Goal: Task Accomplishment & Management: Use online tool/utility

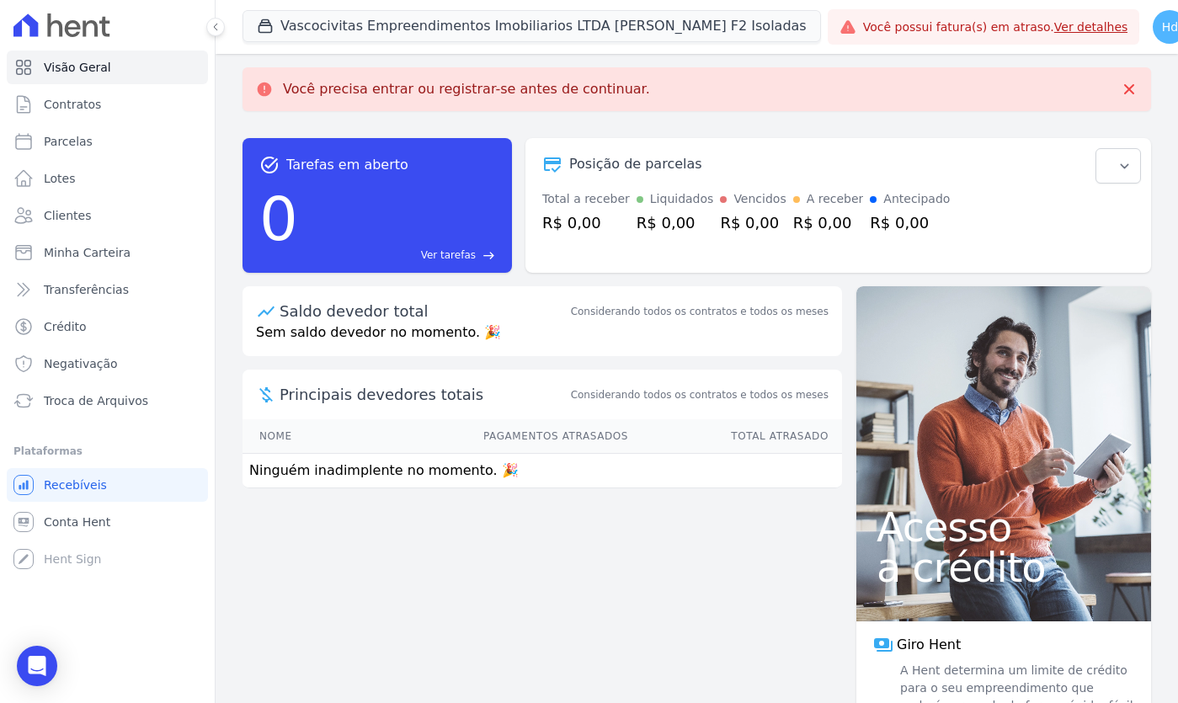
click at [216, 24] on icon at bounding box center [216, 27] width 10 height 10
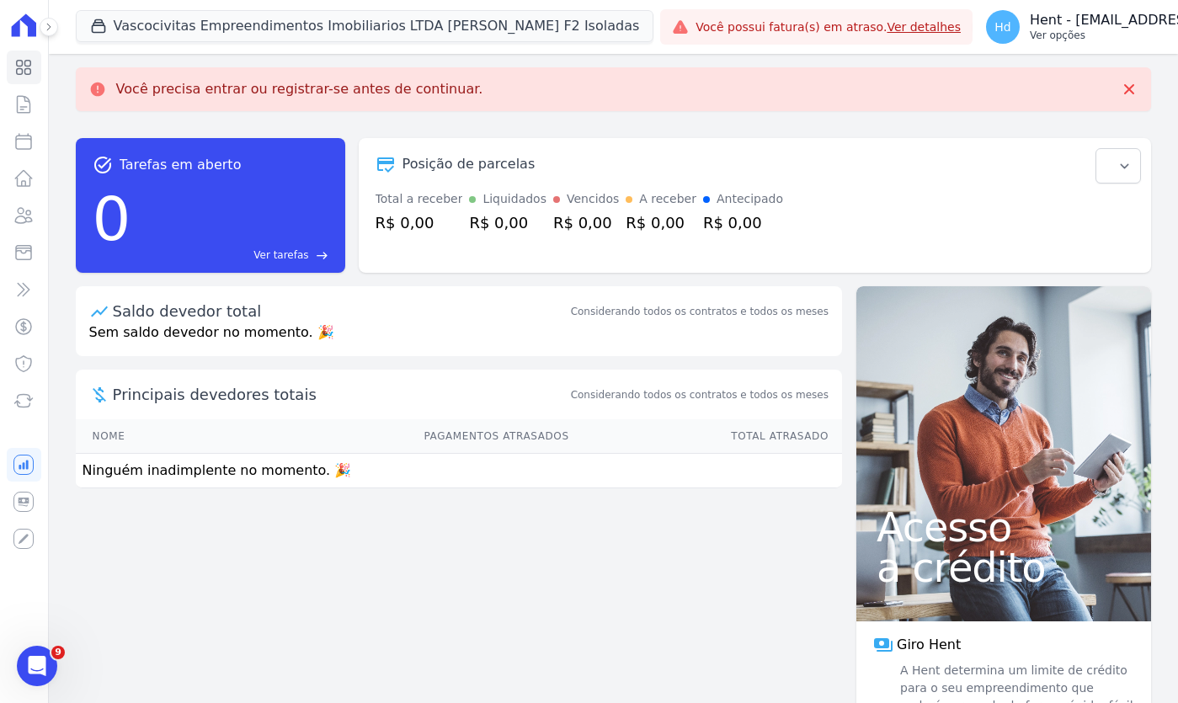
click at [1088, 19] on p "Hent - [EMAIL_ADDRESS][DOMAIN_NAME]" at bounding box center [1170, 20] width 281 height 17
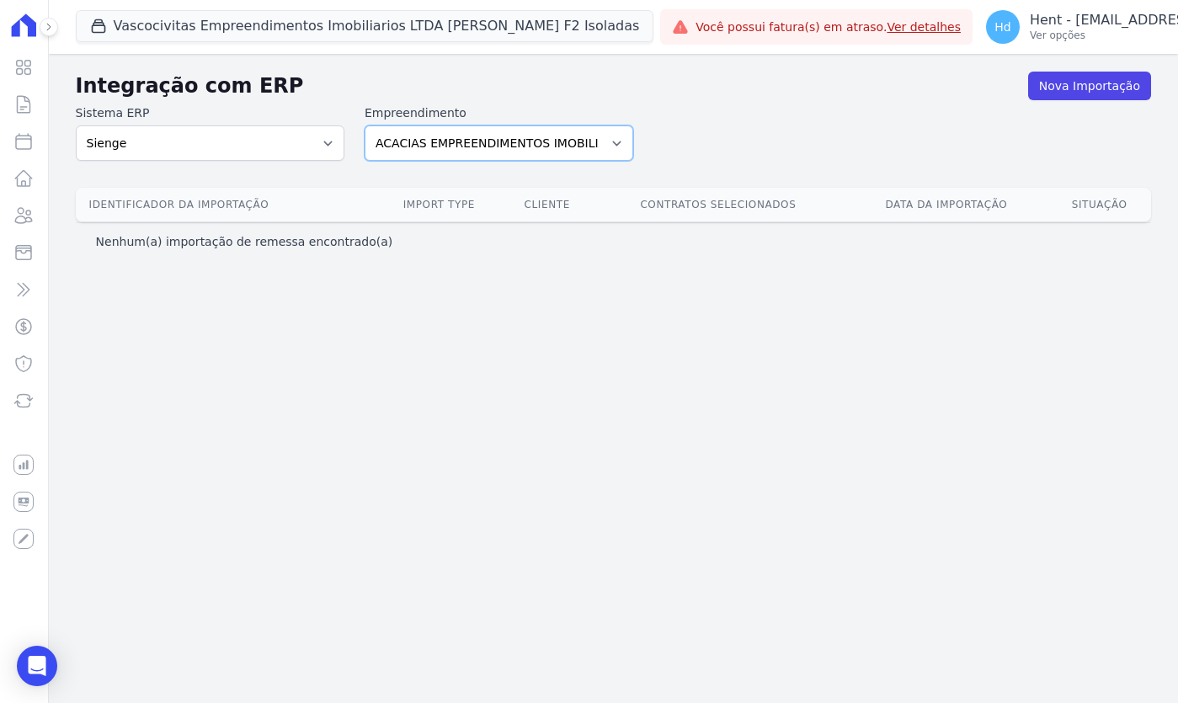
click at [550, 143] on select "ACACIAS EMPREENDIMENTOS IMOBILIARIOS SPE LTDA Acaiá Residencial ACQUA 8 PELOTAS…" at bounding box center [499, 143] width 269 height 35
click at [532, 147] on select "ACACIAS EMPREENDIMENTOS IMOBILIARIOS SPE LTDA Acaiá Residencial ACQUA 8 PELOTAS…" at bounding box center [499, 143] width 269 height 35
select select "4823e498-cb78-47f6-929e-20931a3a9269"
click at [365, 126] on select "ACACIAS EMPREENDIMENTOS IMOBILIARIOS SPE LTDA Acaiá Residencial ACQUA 8 PELOTAS…" at bounding box center [499, 143] width 269 height 35
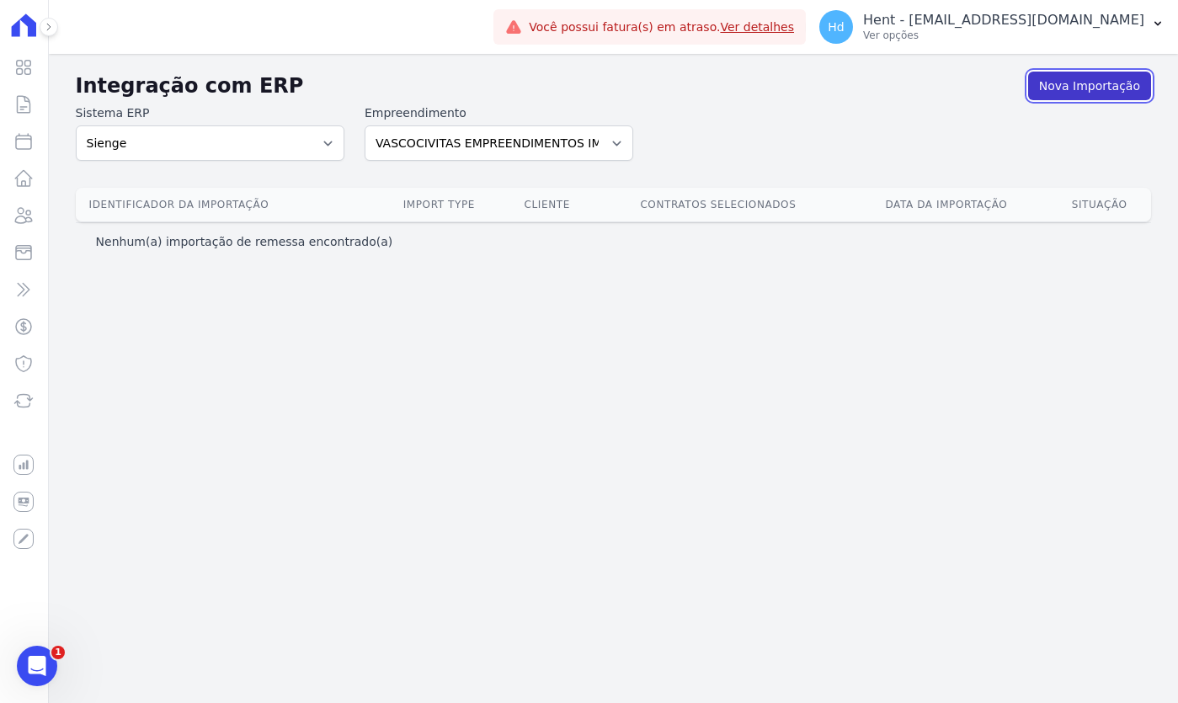
click at [1089, 83] on link "Nova Importação" at bounding box center [1090, 86] width 123 height 29
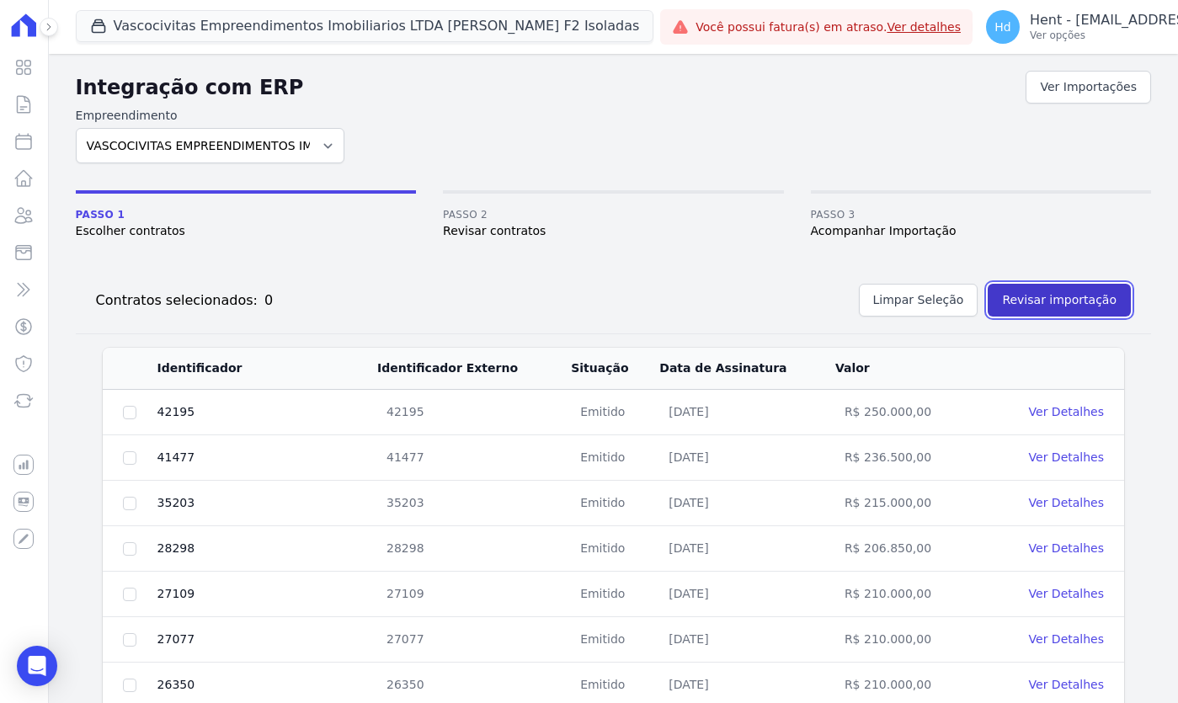
click at [1101, 296] on button "Revisar importação" at bounding box center [1059, 300] width 143 height 33
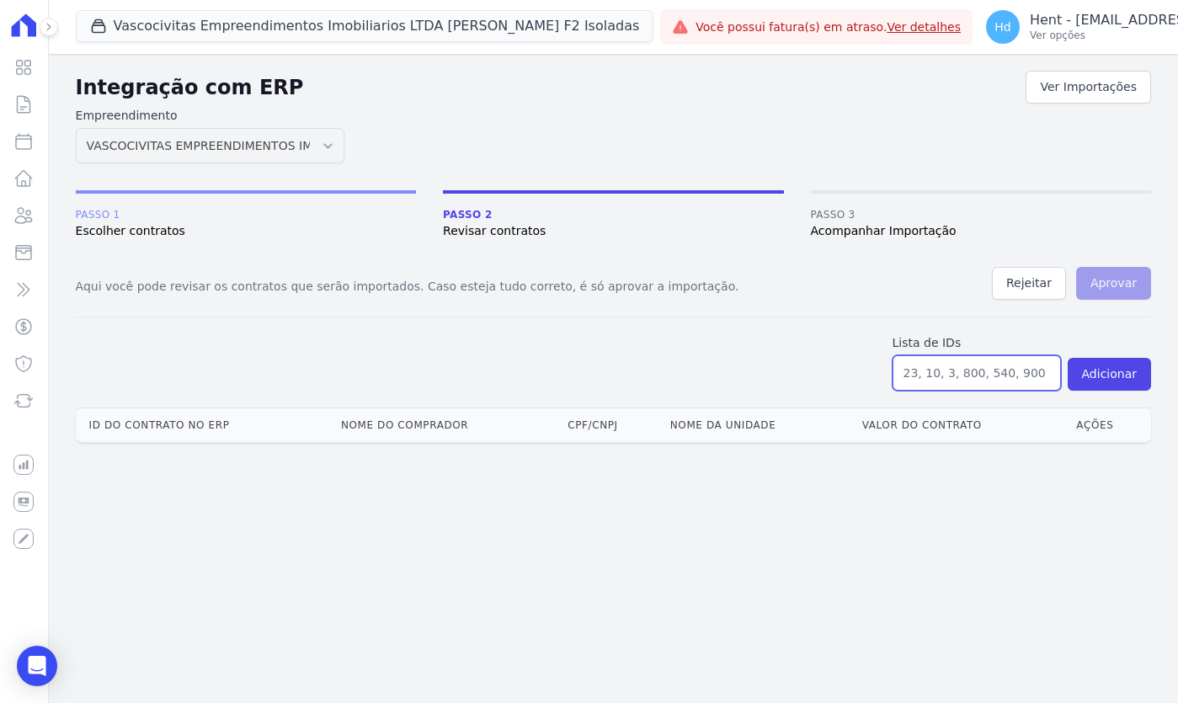
click at [959, 376] on input "text" at bounding box center [977, 372] width 168 height 35
paste input "26297, 26350, 41477,"
type input "26297, 26350, 41477"
click at [1122, 376] on button "Adicionar" at bounding box center [1109, 374] width 83 height 33
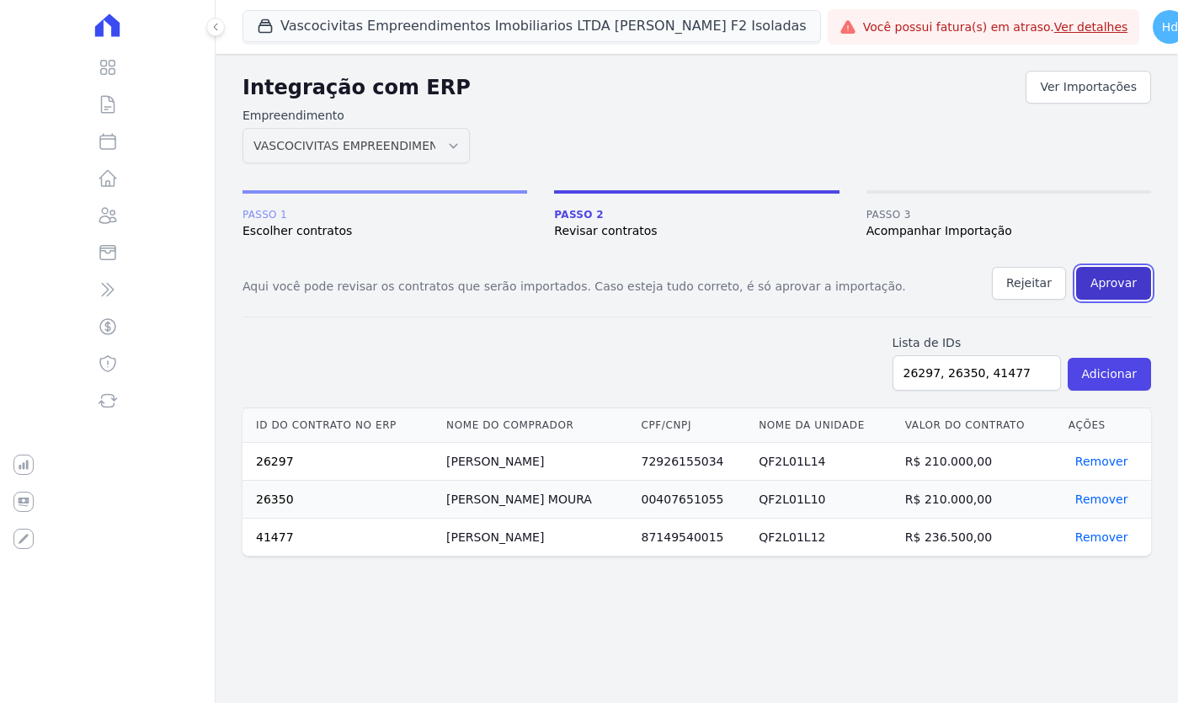
click at [1120, 285] on button "Aprovar" at bounding box center [1114, 283] width 75 height 33
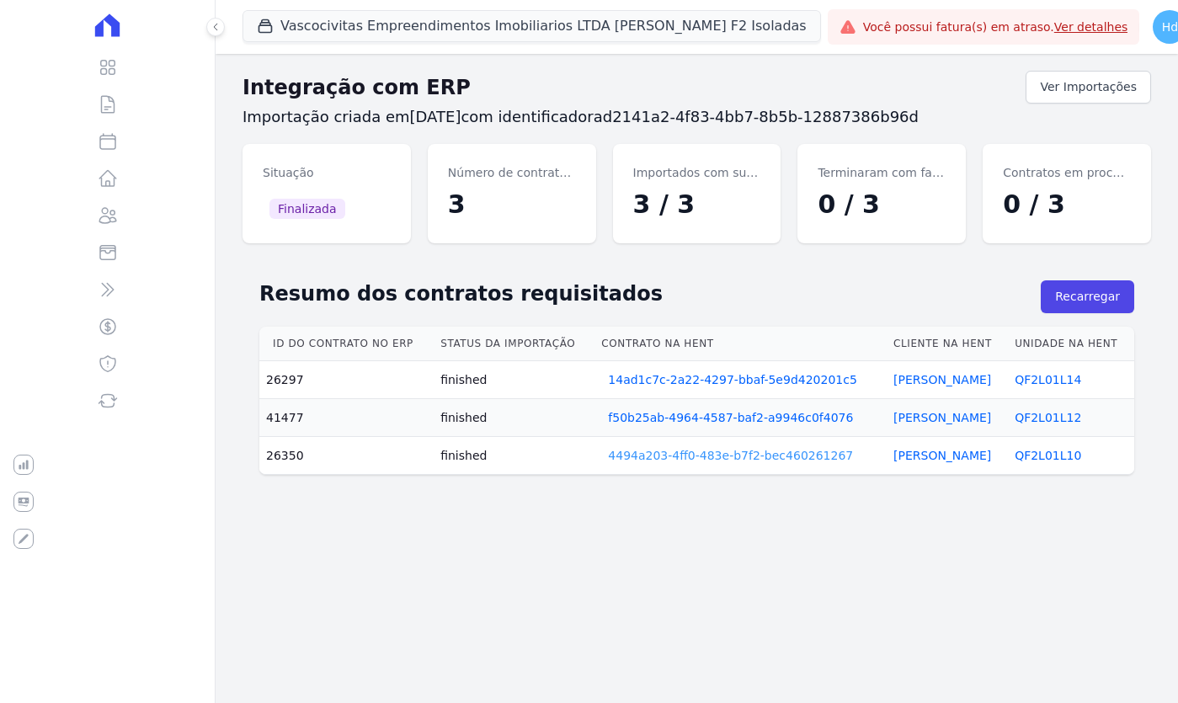
click at [700, 455] on link "4494a203-4ff0-483e-b7f2-bec460261267" at bounding box center [730, 455] width 245 height 17
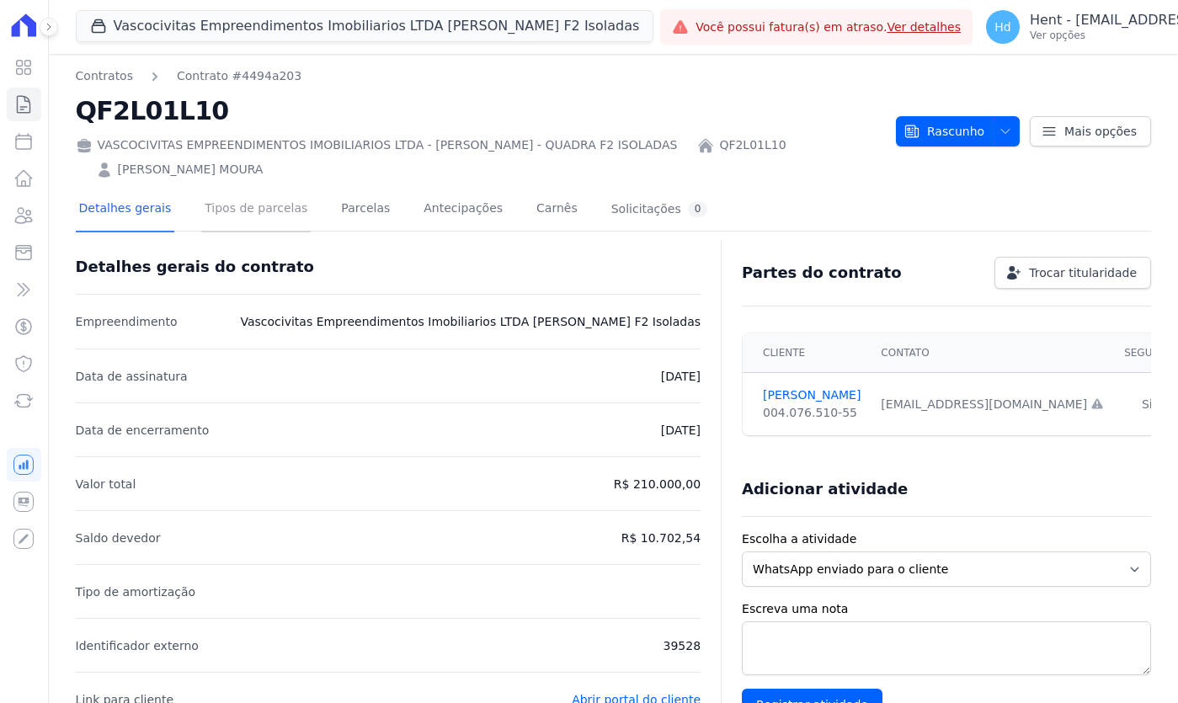
click at [269, 210] on link "Tipos de parcelas" at bounding box center [256, 210] width 110 height 45
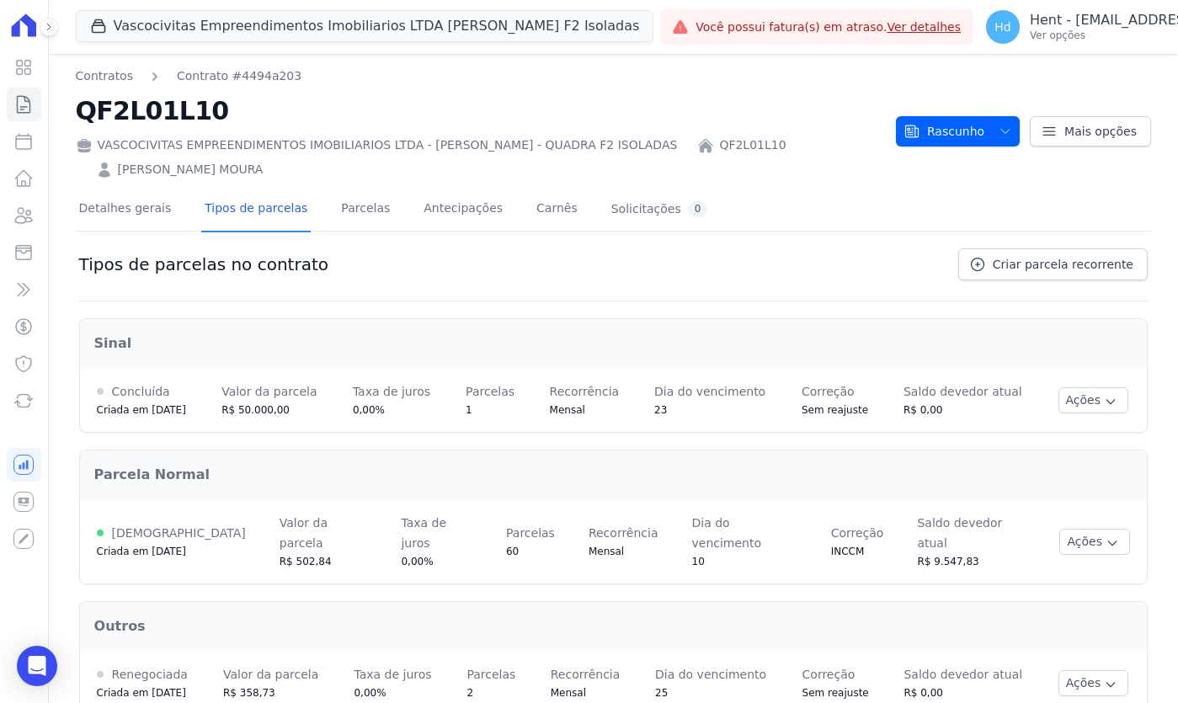
scroll to position [19, 0]
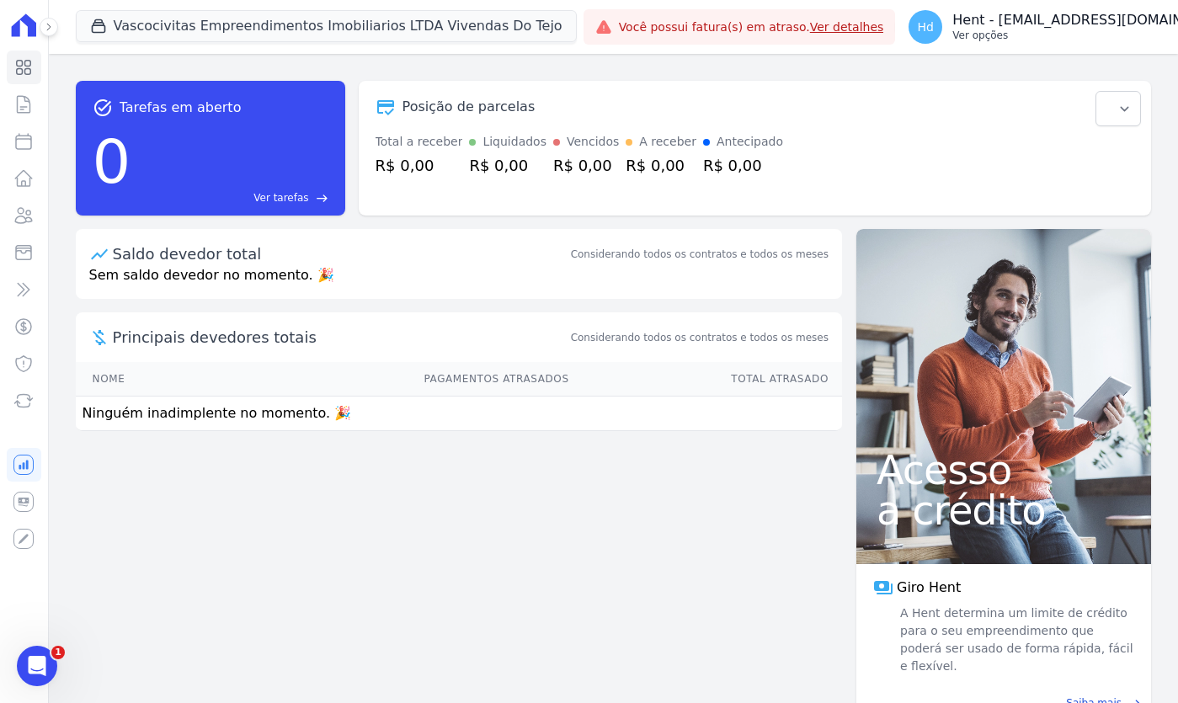
click at [1076, 26] on p "Hent - [EMAIL_ADDRESS][DOMAIN_NAME]" at bounding box center [1093, 20] width 281 height 17
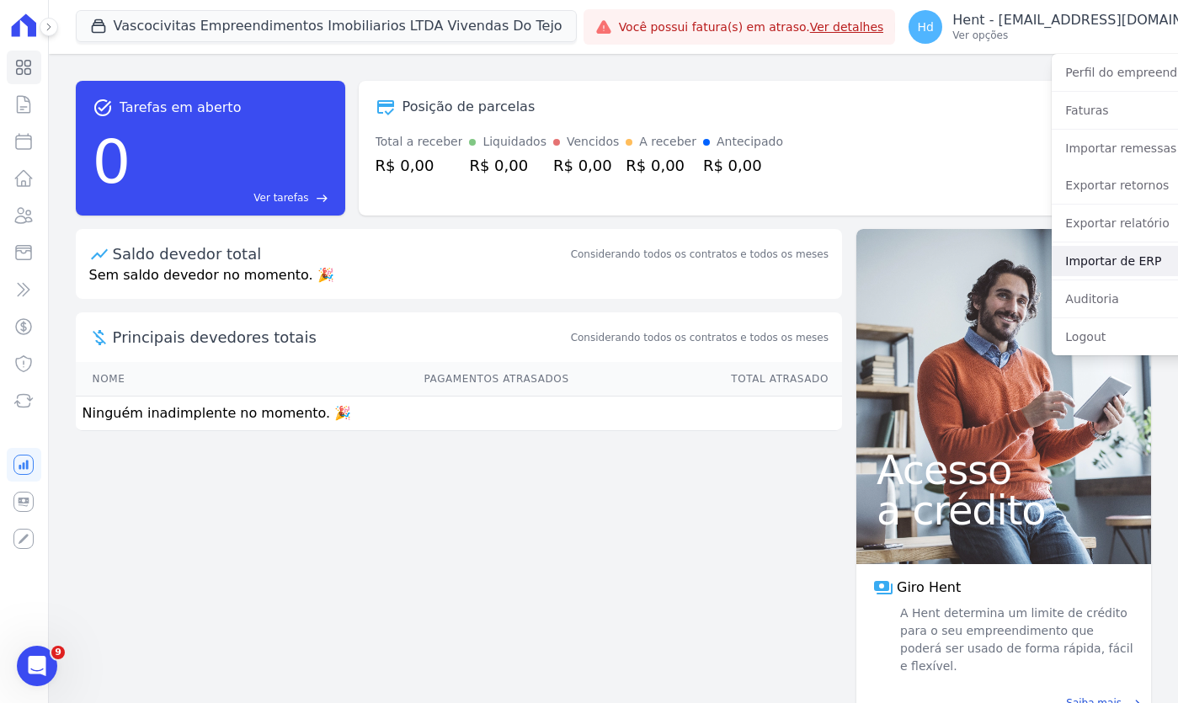
click at [1052, 258] on link "Importar de ERP" at bounding box center [1160, 261] width 216 height 30
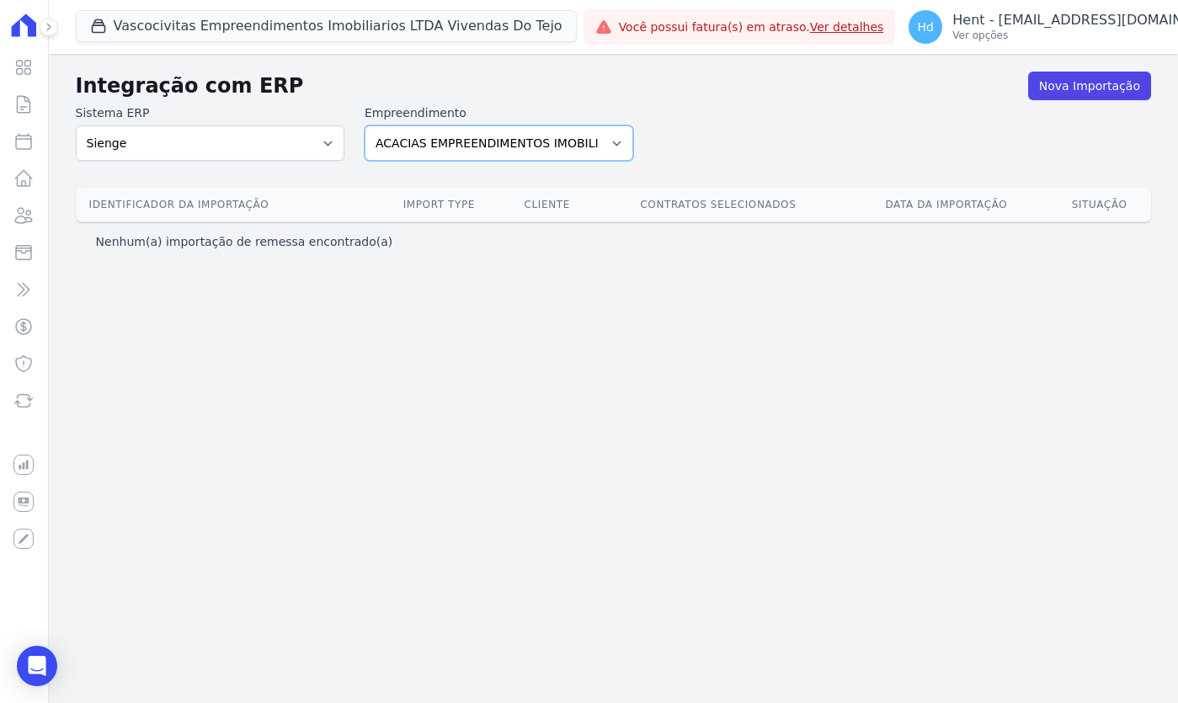
click at [465, 135] on select "ACACIAS EMPREENDIMENTOS IMOBILIARIOS SPE LTDA Acaiá Residencial ACQUA 8 PELOTAS…" at bounding box center [499, 143] width 269 height 35
select select "89c8ff33-4569-42ff-bb85-bce270df0f57"
click at [365, 126] on select "ACACIAS EMPREENDIMENTOS IMOBILIARIOS SPE LTDA Acaiá Residencial ACQUA 8 PELOTAS…" at bounding box center [499, 143] width 269 height 35
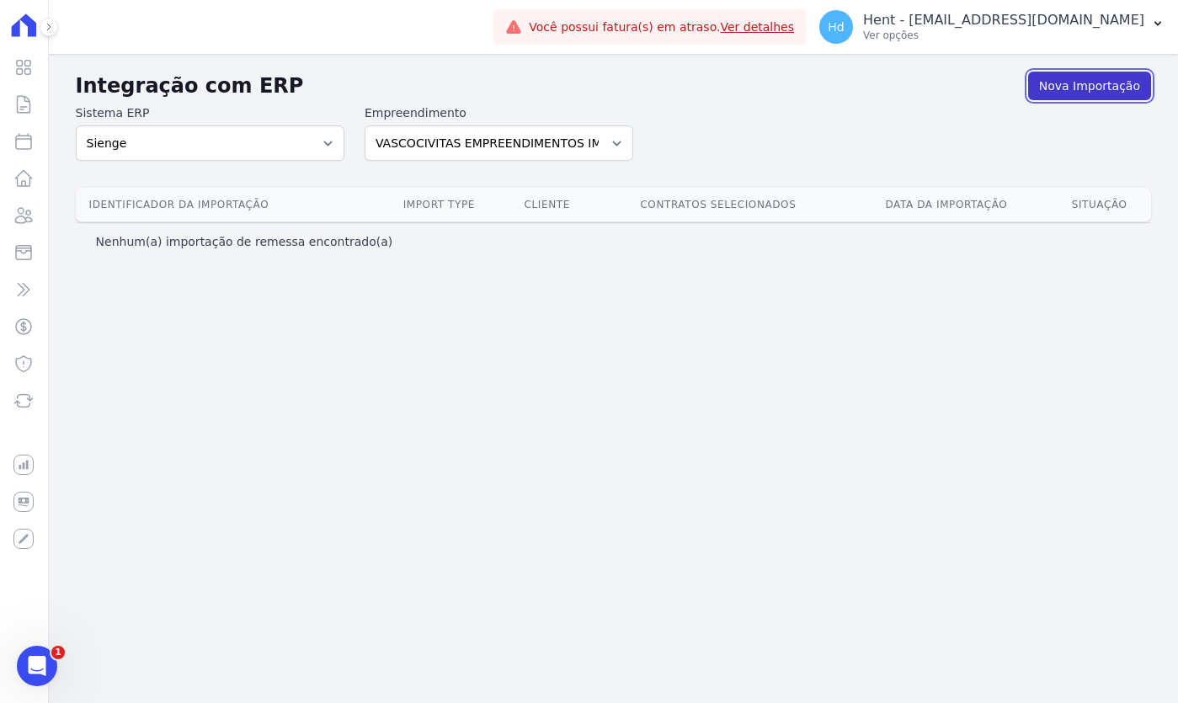
click at [1079, 88] on link "Nova Importação" at bounding box center [1090, 86] width 123 height 29
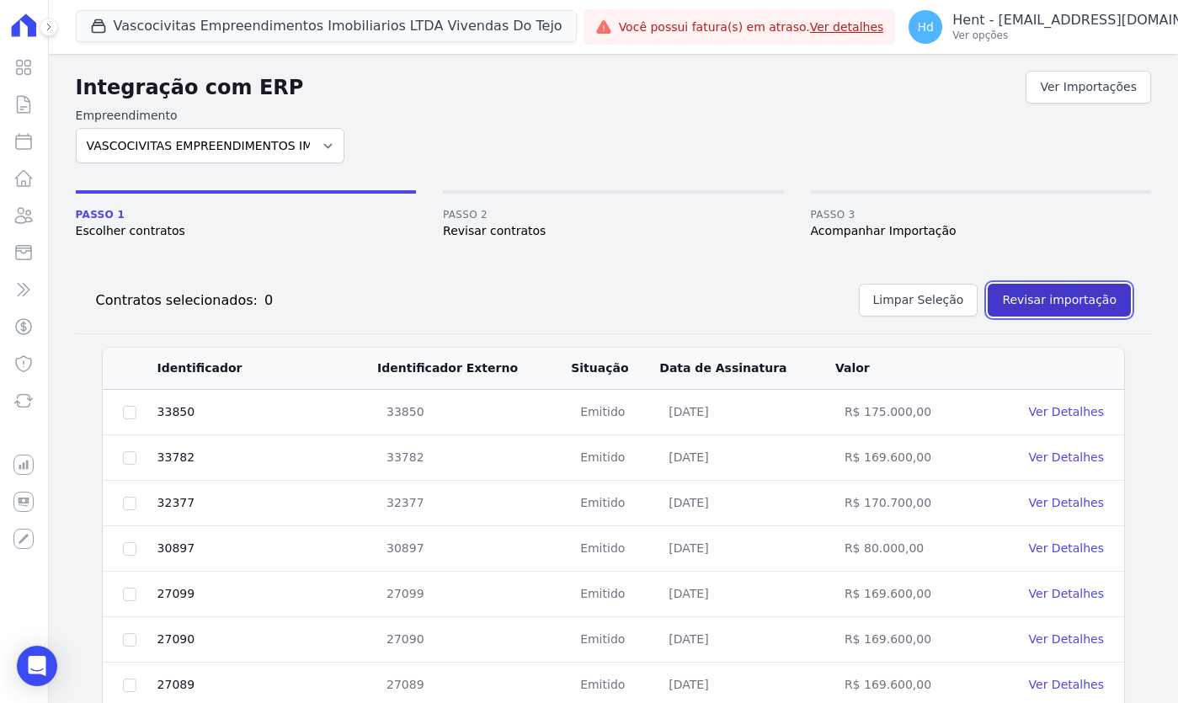
click at [1080, 304] on button "Revisar importação" at bounding box center [1059, 300] width 143 height 33
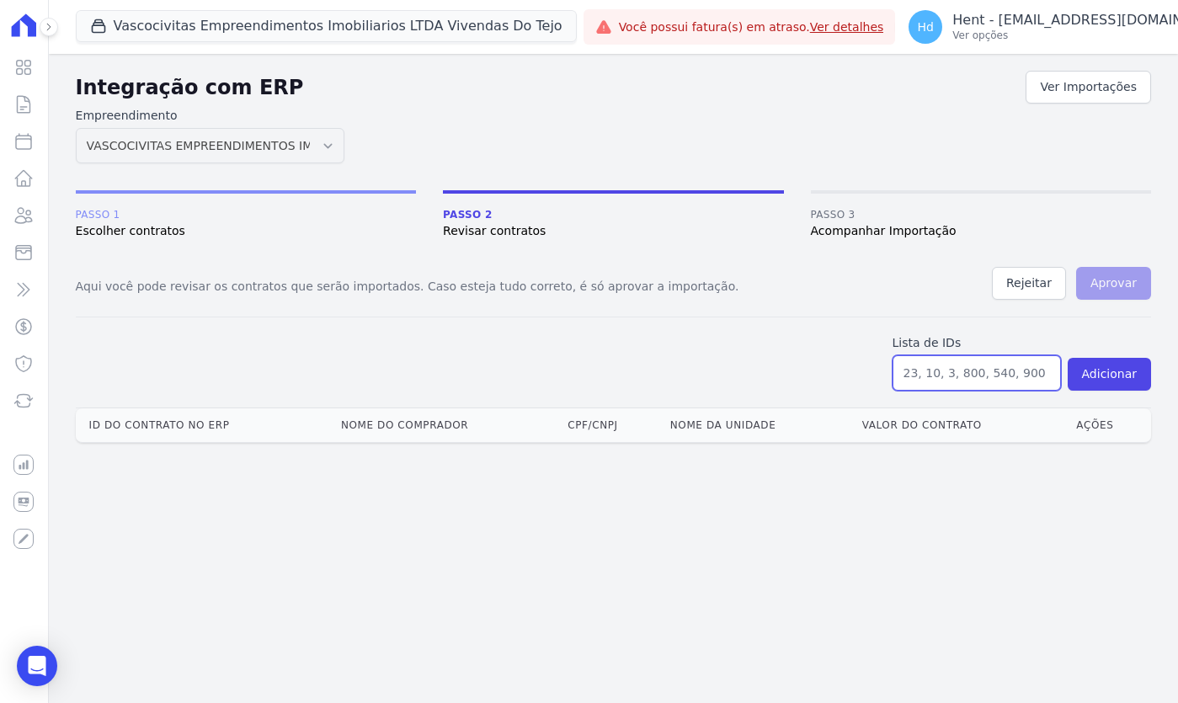
click at [1022, 377] on input "text" at bounding box center [977, 372] width 168 height 35
paste input "14009, 17227, 19552, 33782, 7494,"
type input "14009, 17227, 19552, 33782, 7494"
click at [1103, 379] on button "Adicionar" at bounding box center [1109, 374] width 83 height 33
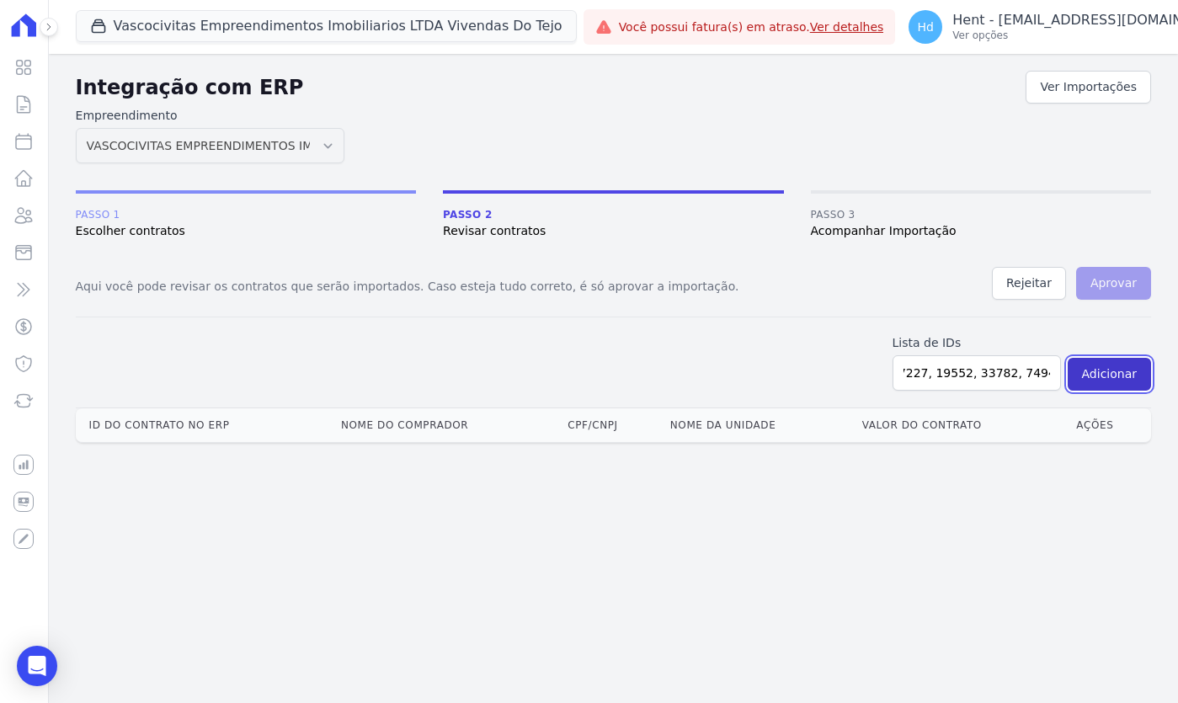
scroll to position [0, 0]
click at [786, 376] on form "Lista de IDs 14009, 17227, 19552, 33782, 7494 Adicionar" at bounding box center [614, 363] width 1076 height 91
click at [1009, 373] on input "14009, 17227, 19552, 33782, 7494" at bounding box center [977, 372] width 168 height 35
paste input "14009, 17227, 19552, 33782, 7494,"
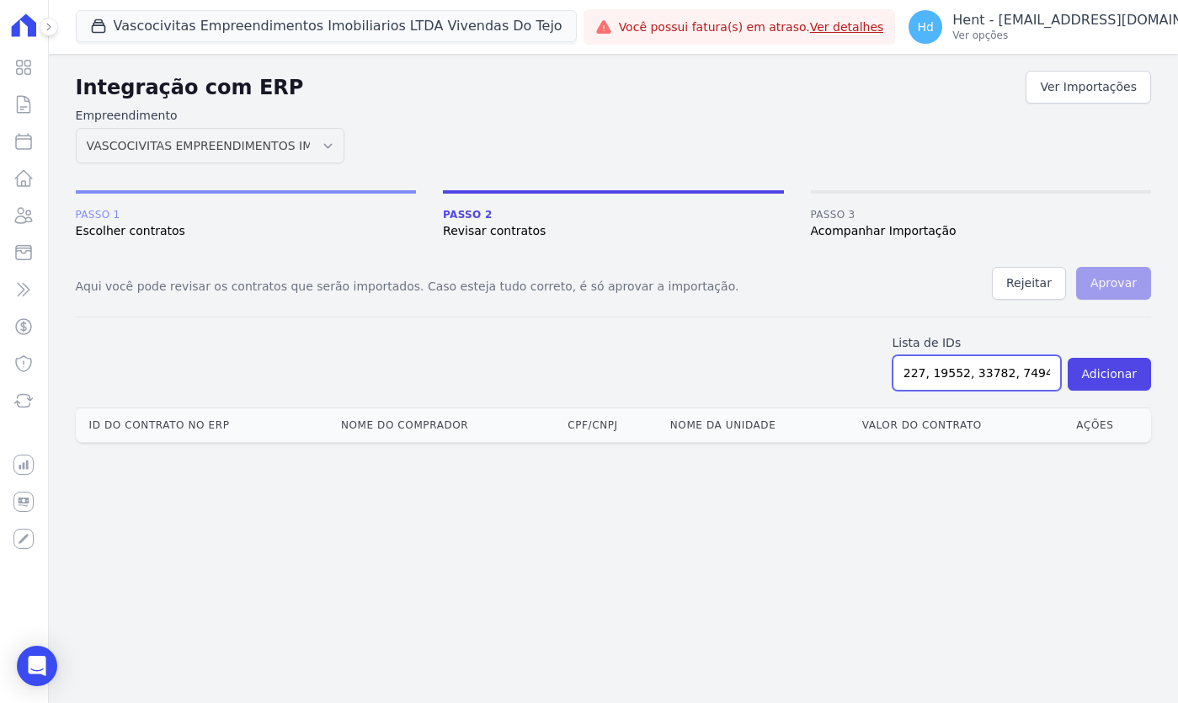
type input "14009, 17227, 19552, 33782, 7494"
click at [1101, 378] on button "Adicionar" at bounding box center [1109, 374] width 83 height 33
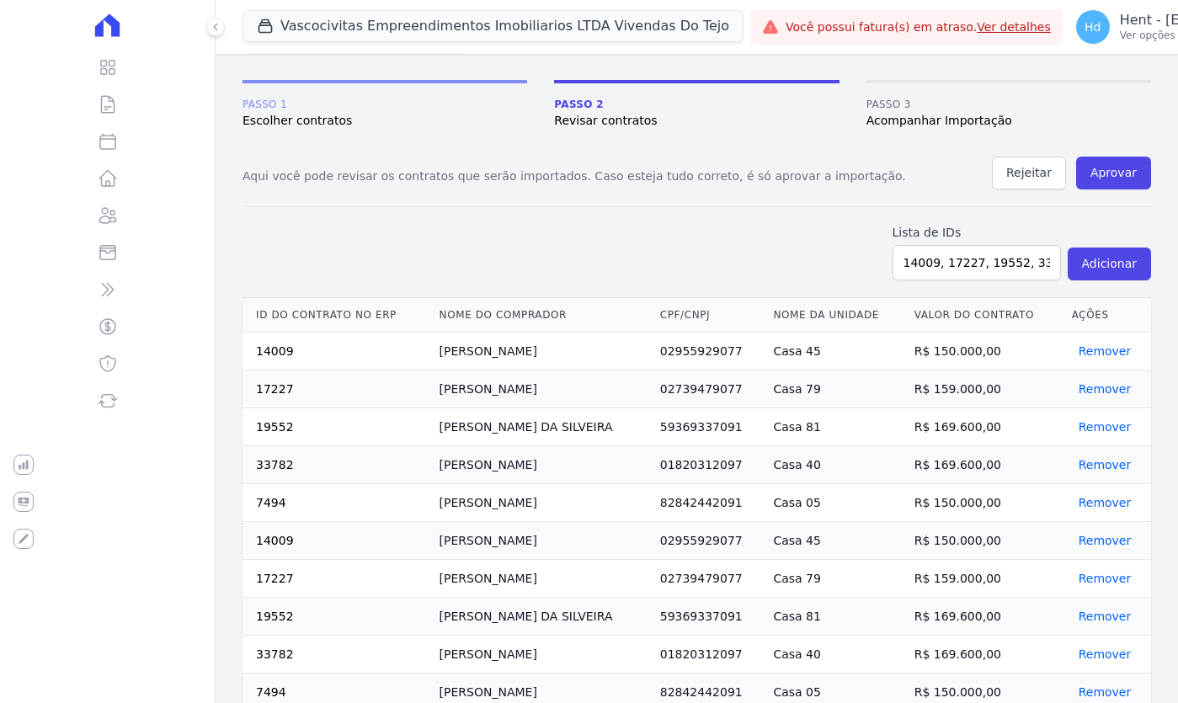
scroll to position [190, 0]
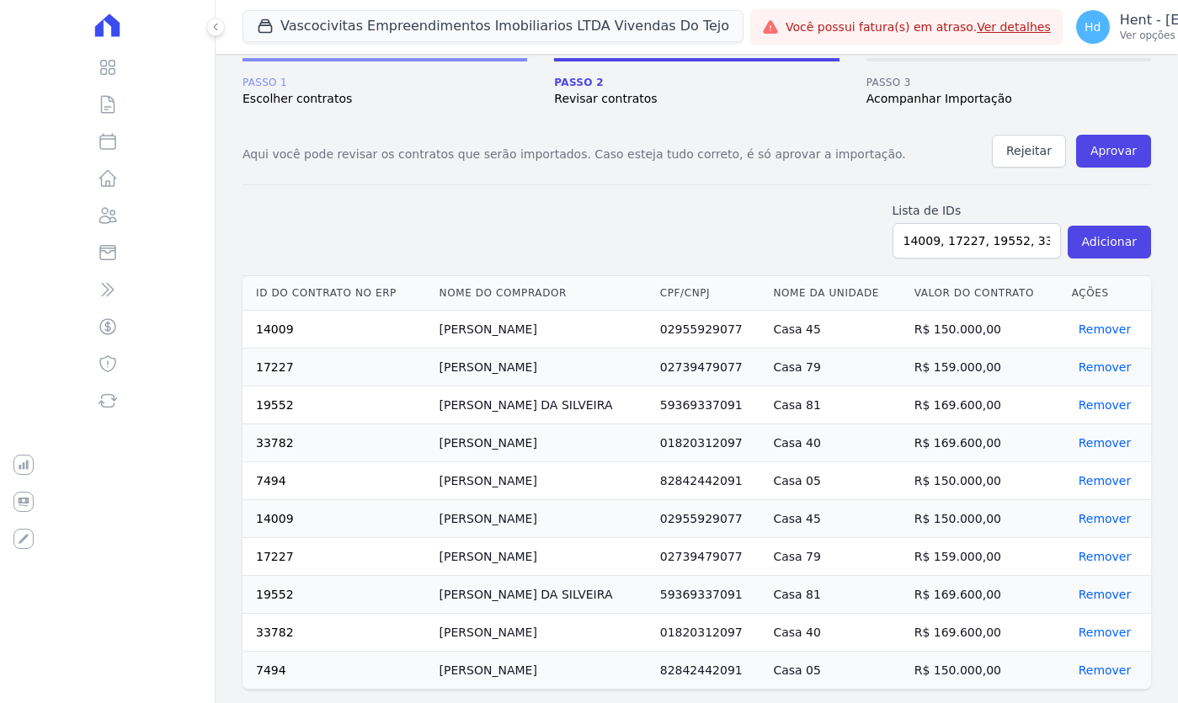
click at [541, 519] on td "LEONARDO GASPAR DE MEDEIROS" at bounding box center [543, 519] width 221 height 38
click at [1026, 142] on button "Rejeitar" at bounding box center [1029, 151] width 74 height 33
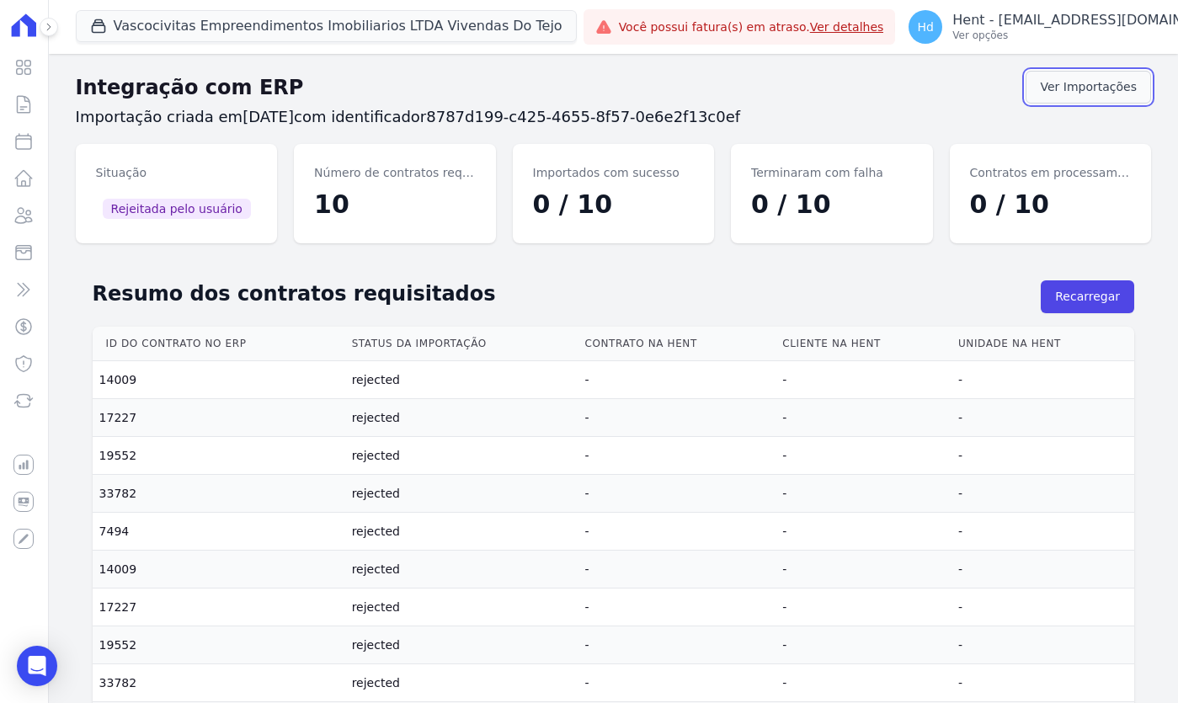
click at [1077, 82] on link "Ver Importações" at bounding box center [1089, 87] width 126 height 33
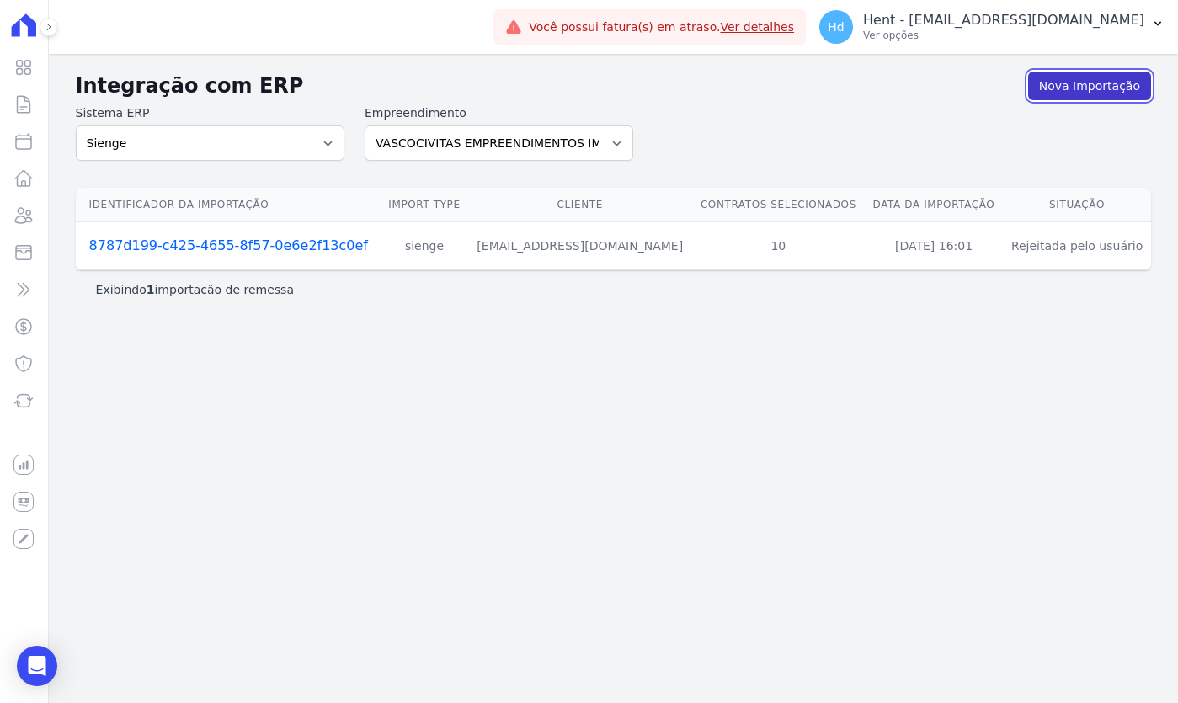
click at [1101, 87] on link "Nova Importação" at bounding box center [1090, 86] width 123 height 29
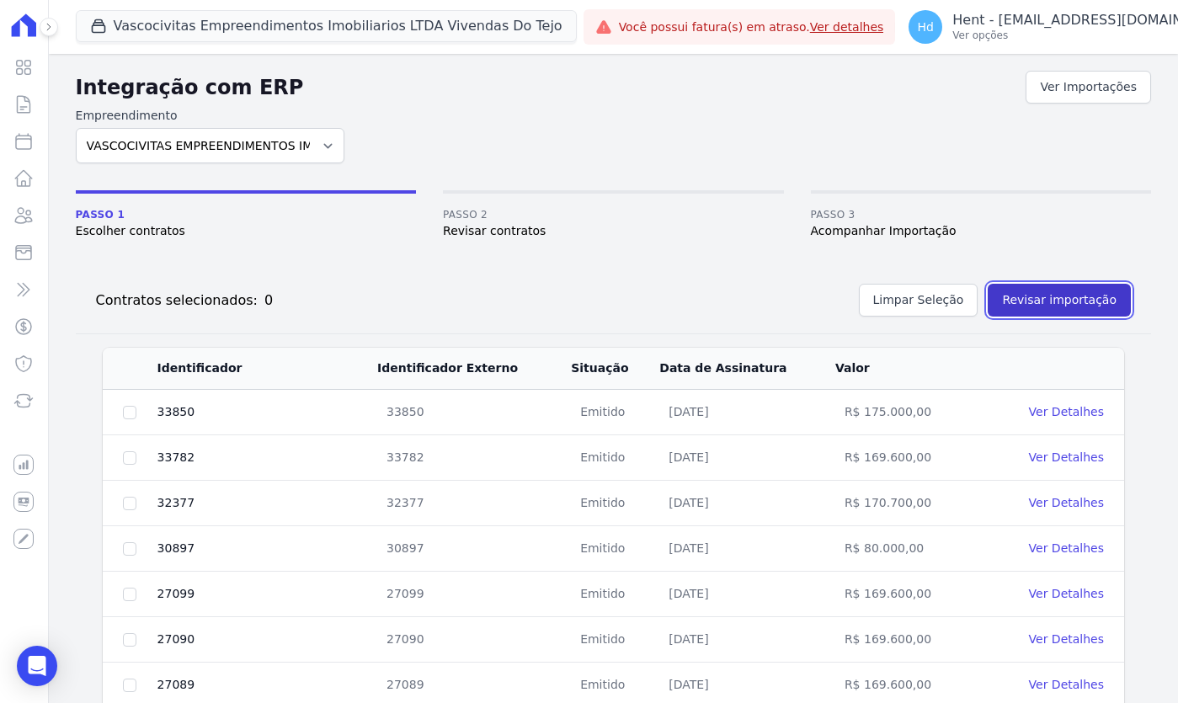
click at [1035, 291] on button "Revisar importação" at bounding box center [1059, 300] width 143 height 33
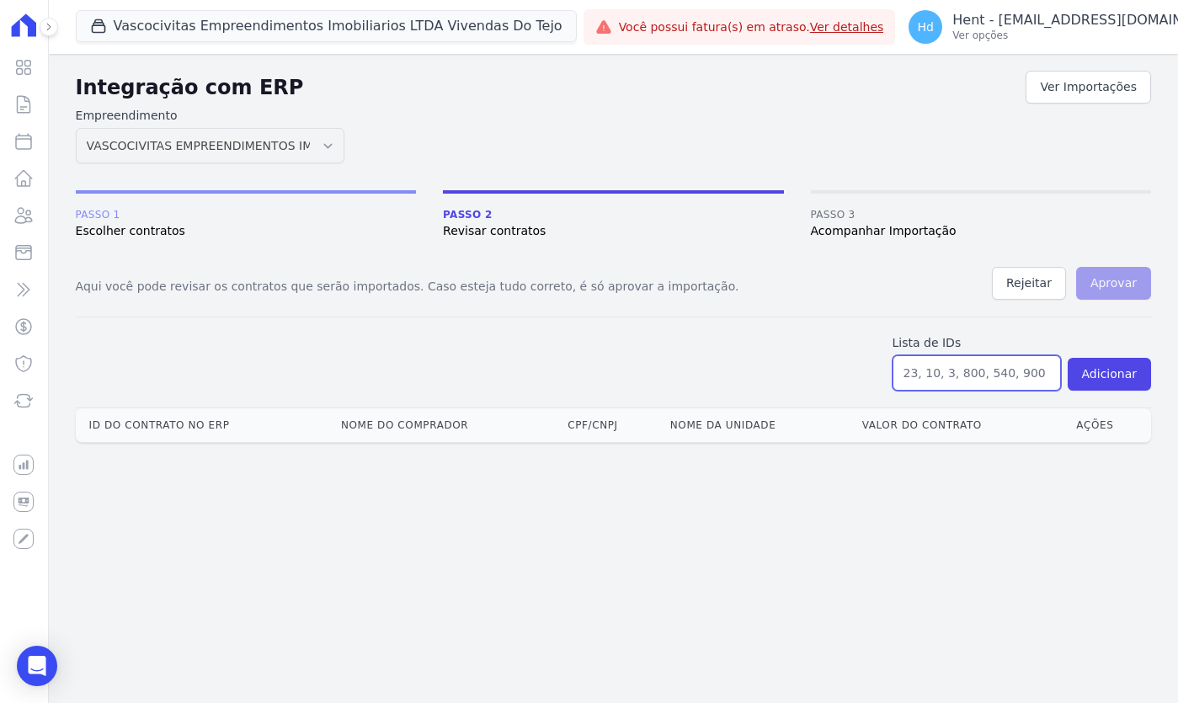
click at [969, 372] on input "text" at bounding box center [977, 372] width 168 height 35
paste input "14009, 17227, 19552, 33782, 7494,"
type input "14009, 17227, 19552, 33782, 7494"
click at [1115, 373] on button "Adicionar" at bounding box center [1109, 374] width 83 height 33
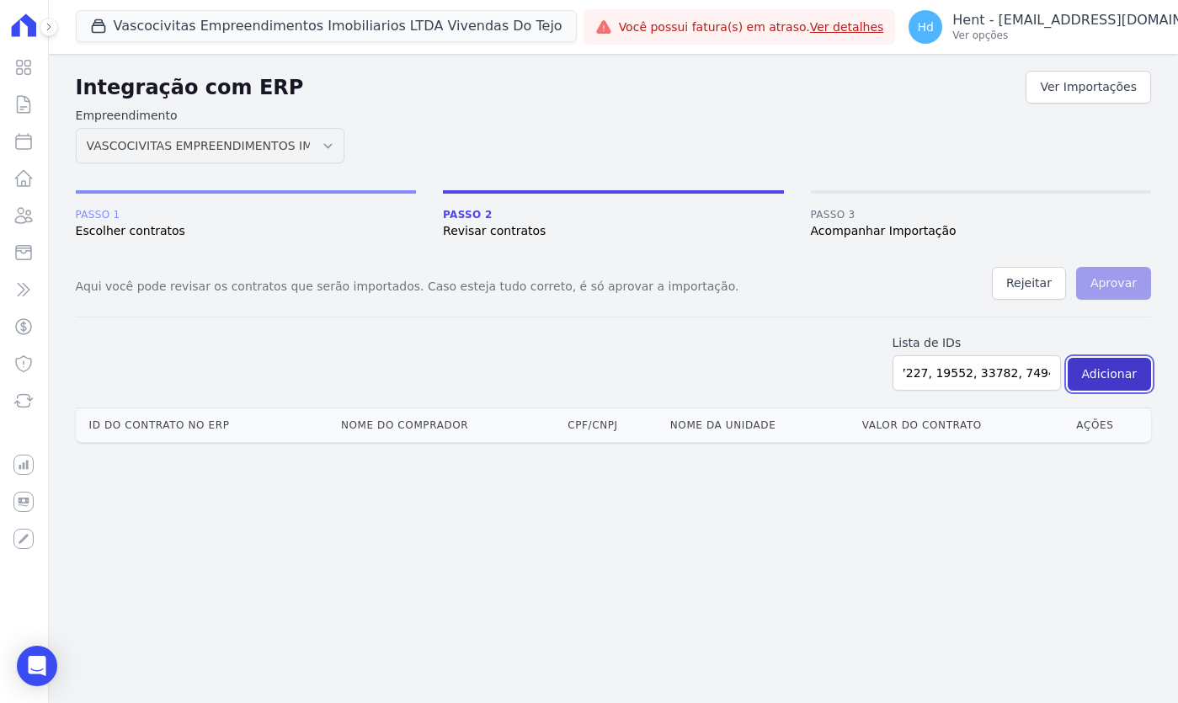
scroll to position [0, 0]
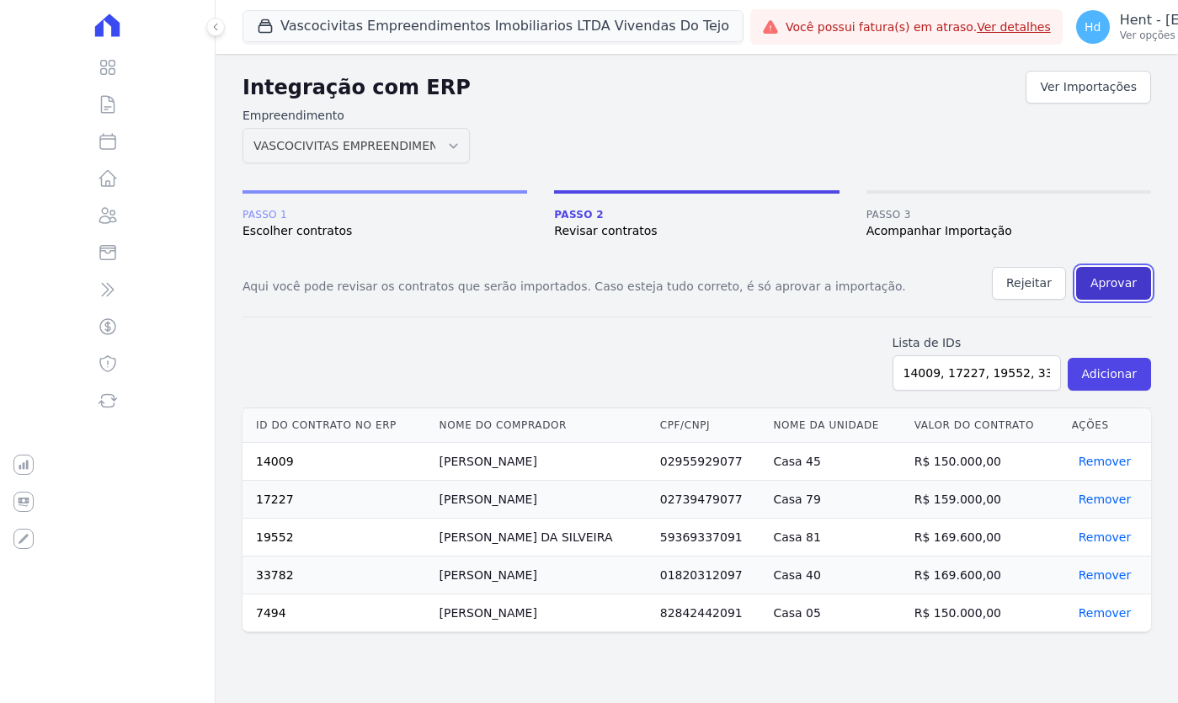
click at [1113, 291] on button "Aprovar" at bounding box center [1114, 283] width 75 height 33
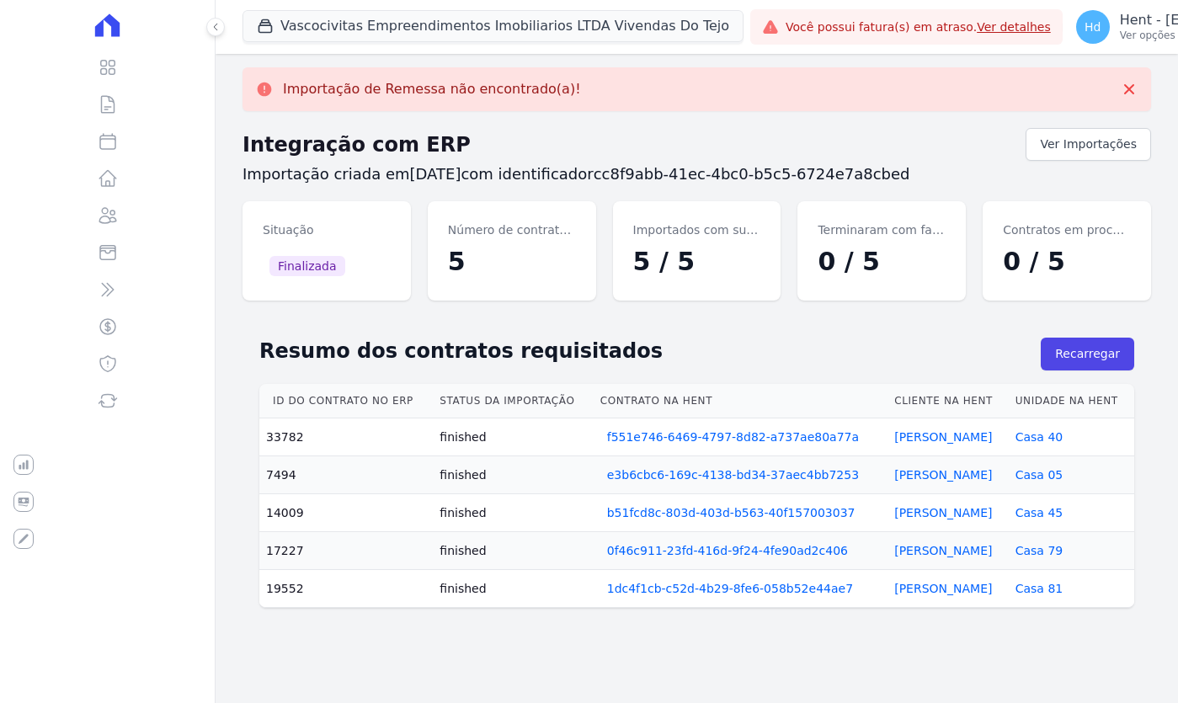
click at [657, 148] on h2 "Integração com ERP" at bounding box center [634, 145] width 783 height 30
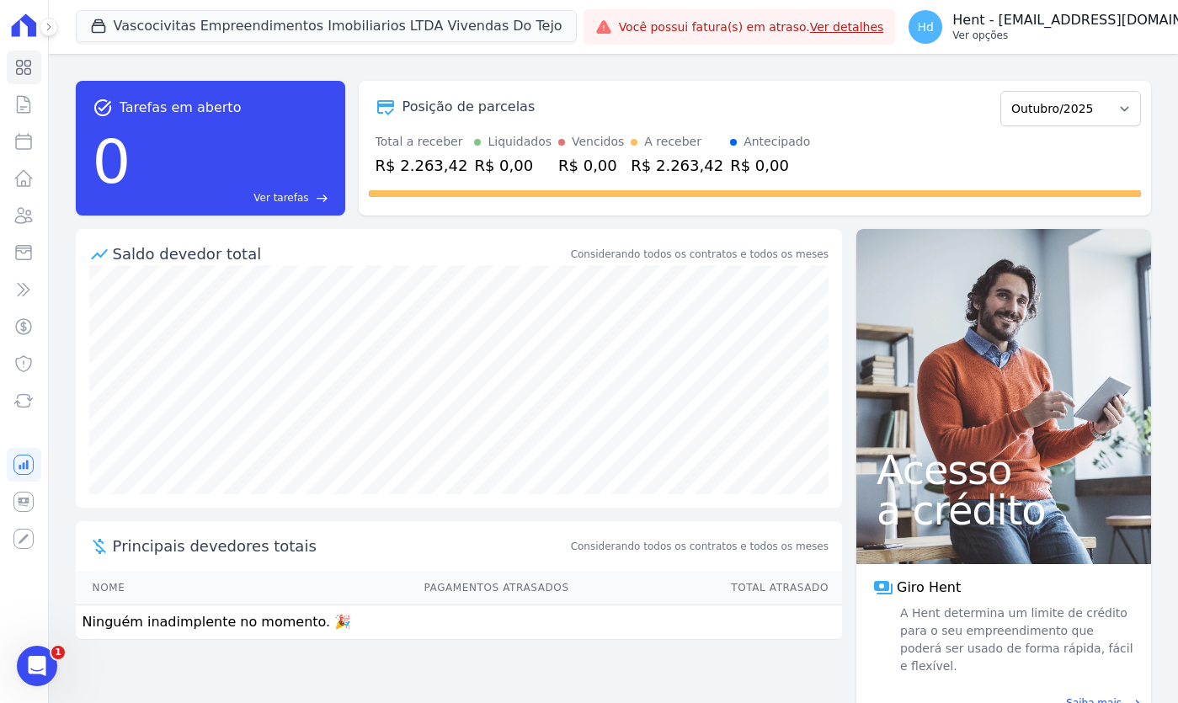
click at [1065, 24] on p "Hent - [EMAIL_ADDRESS][DOMAIN_NAME]" at bounding box center [1093, 20] width 281 height 17
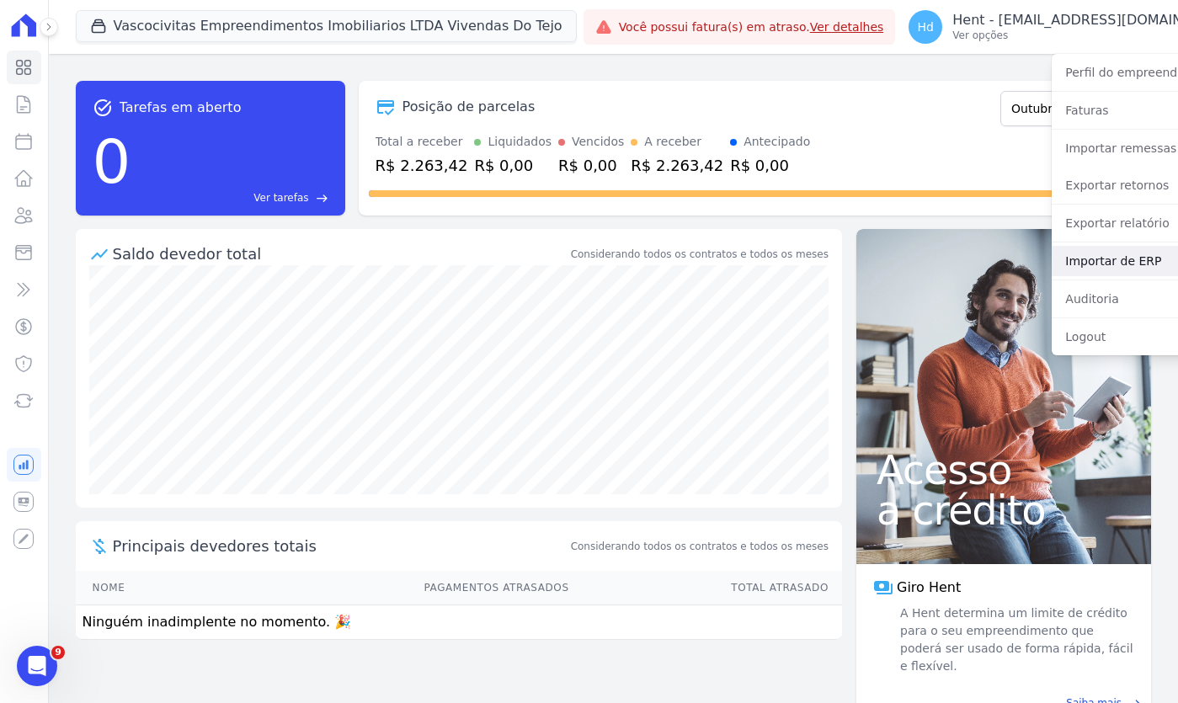
click at [1052, 265] on link "Importar de ERP" at bounding box center [1160, 261] width 216 height 30
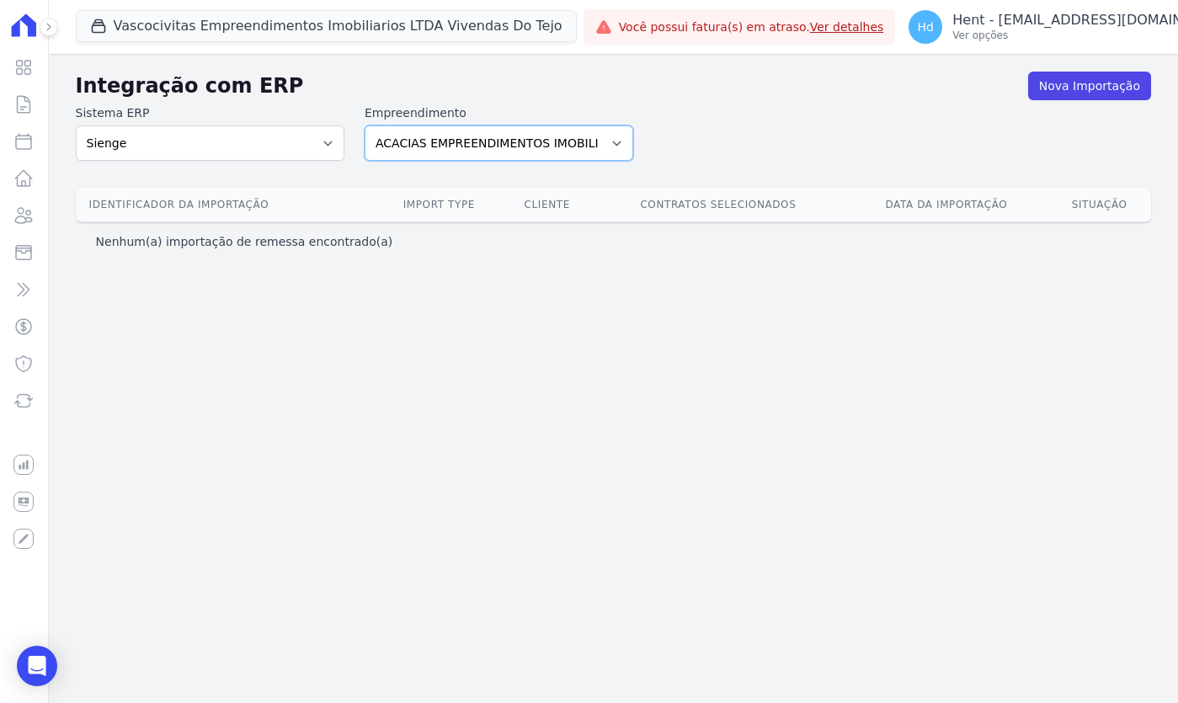
click at [530, 147] on select "ACACIAS EMPREENDIMENTOS IMOBILIARIOS SPE LTDA Acaiá Residencial ACQUA 8 PELOTAS…" at bounding box center [499, 143] width 269 height 35
select select "89c8ff33-4569-42ff-bb85-bce270df0f57"
click at [365, 126] on select "ACACIAS EMPREENDIMENTOS IMOBILIARIOS SPE LTDA Acaiá Residencial ACQUA 8 PELOTAS…" at bounding box center [499, 143] width 269 height 35
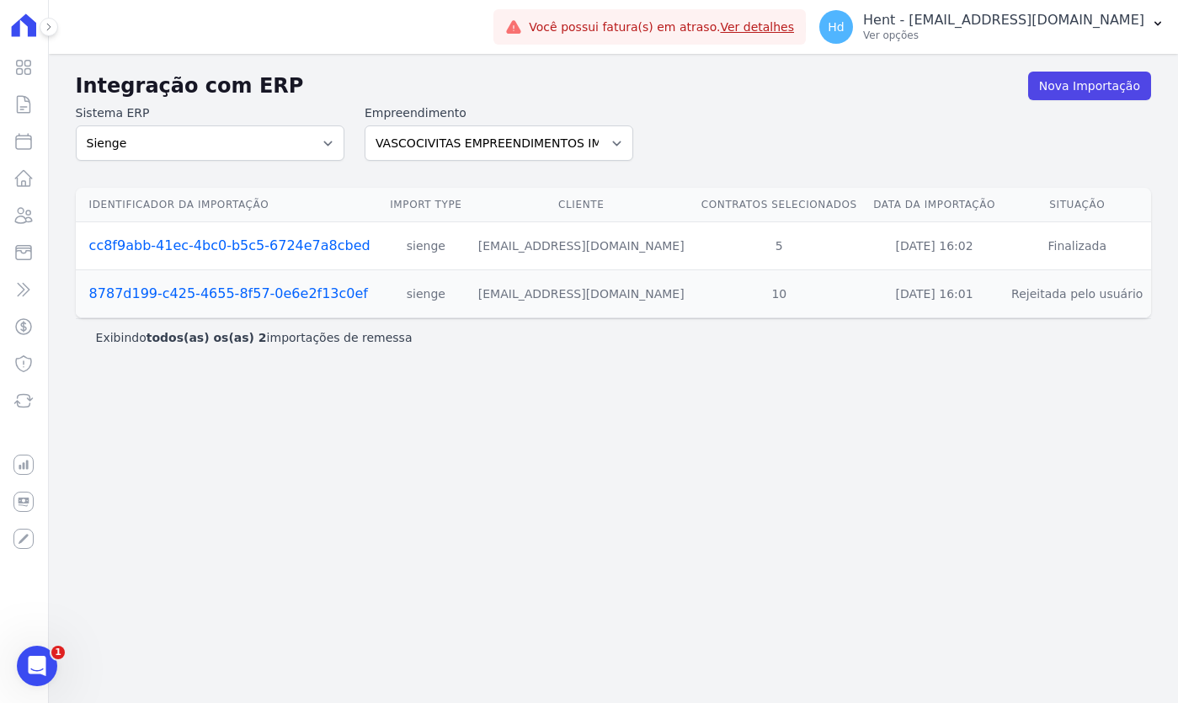
click at [179, 249] on link "cc8f9abb-41ec-4bc0-b5c5-6724e7a8cbed" at bounding box center [229, 246] width 281 height 16
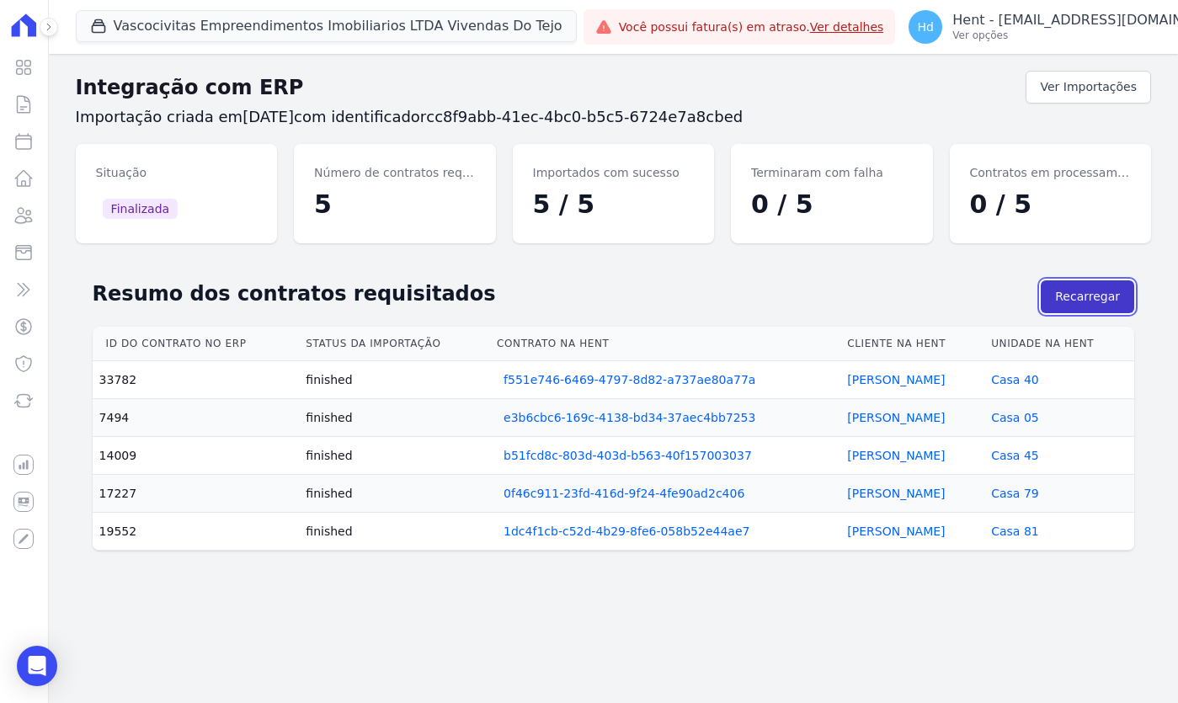
click at [1057, 286] on button "Recarregar" at bounding box center [1088, 297] width 94 height 33
click at [781, 286] on h2 "Resumo dos contratos requisitados" at bounding box center [567, 294] width 949 height 30
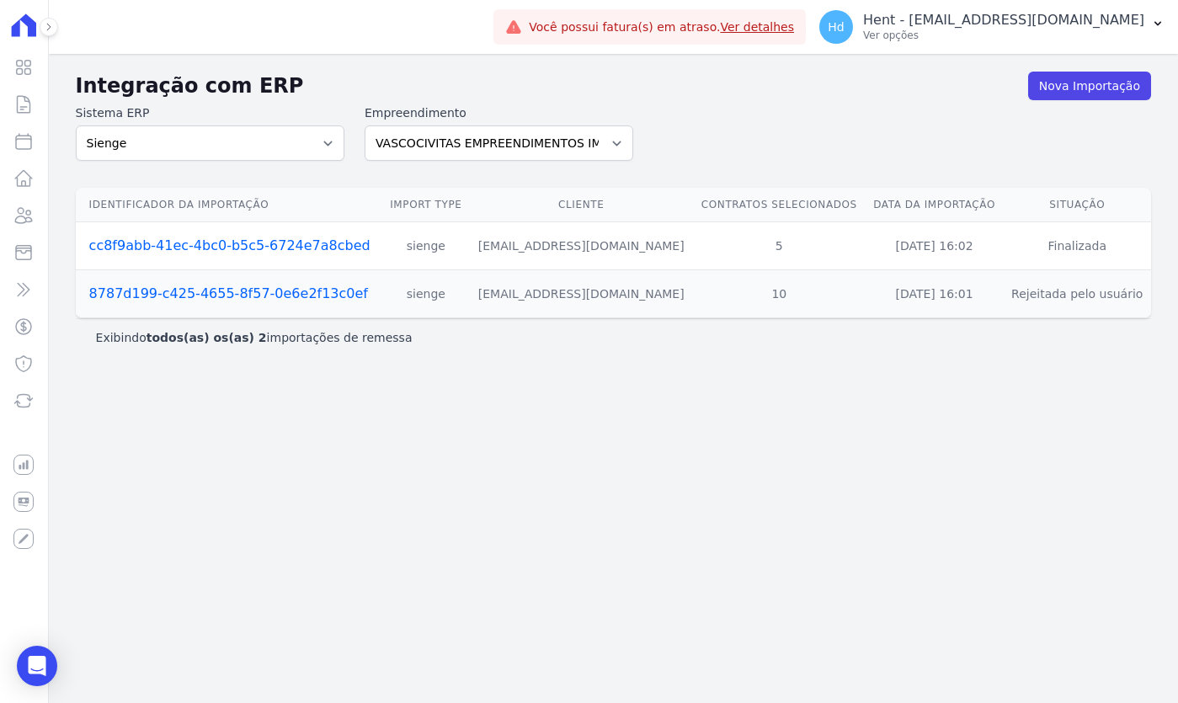
click at [212, 287] on link "8787d199-c425-4655-8f57-0e6e2f13c0ef" at bounding box center [228, 294] width 279 height 16
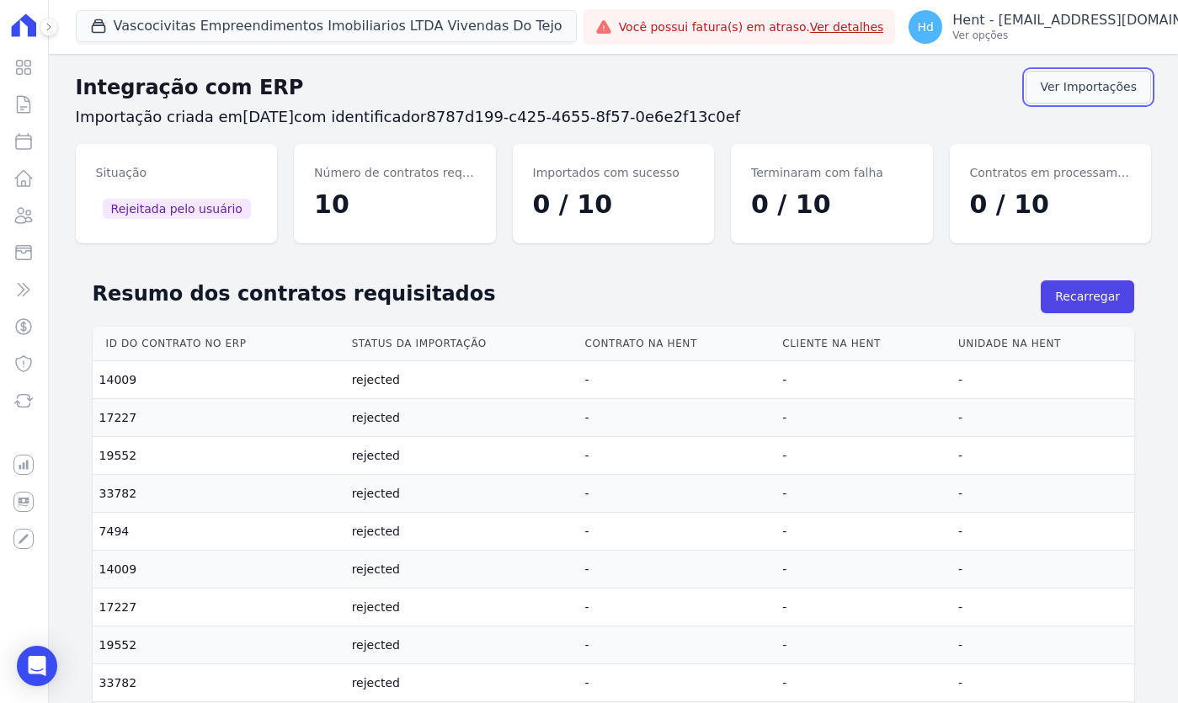
click at [1054, 94] on link "Ver Importações" at bounding box center [1089, 87] width 126 height 33
